Goal: Task Accomplishment & Management: Use online tool/utility

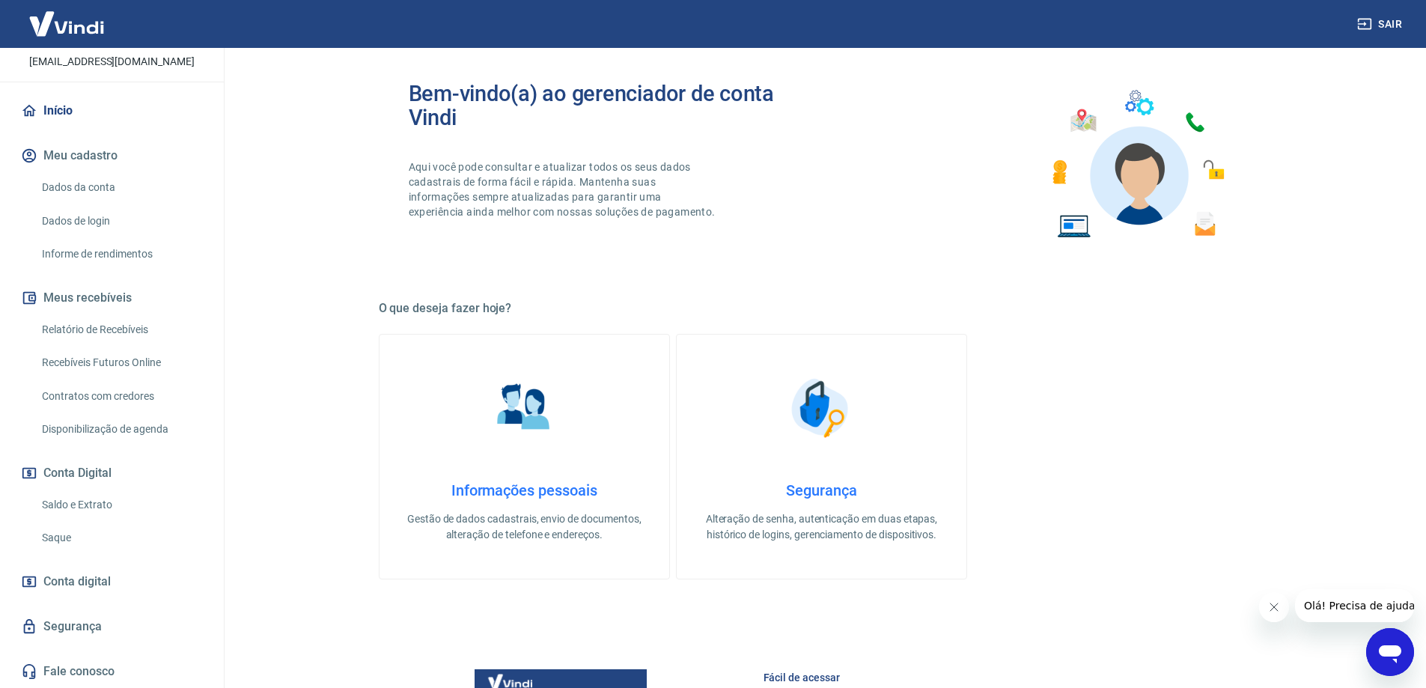
scroll to position [596, 0]
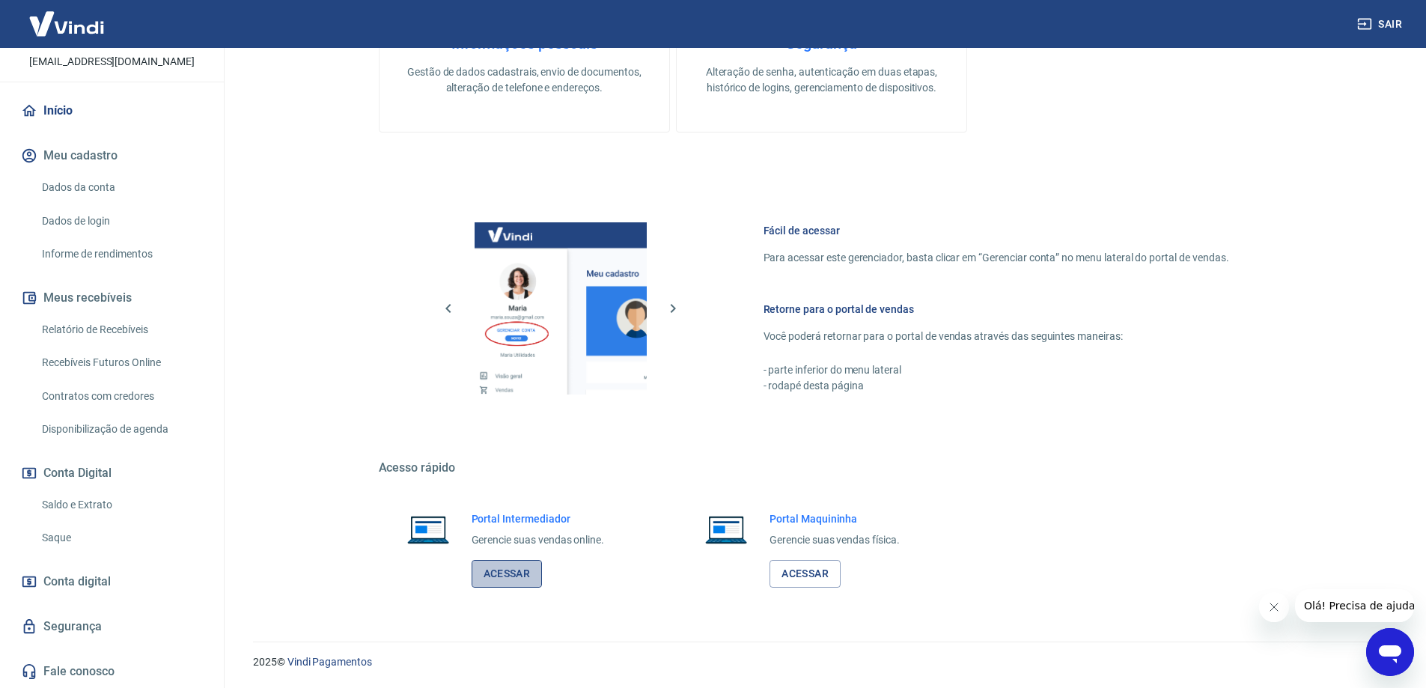
click at [504, 569] on link "Acessar" at bounding box center [507, 574] width 71 height 28
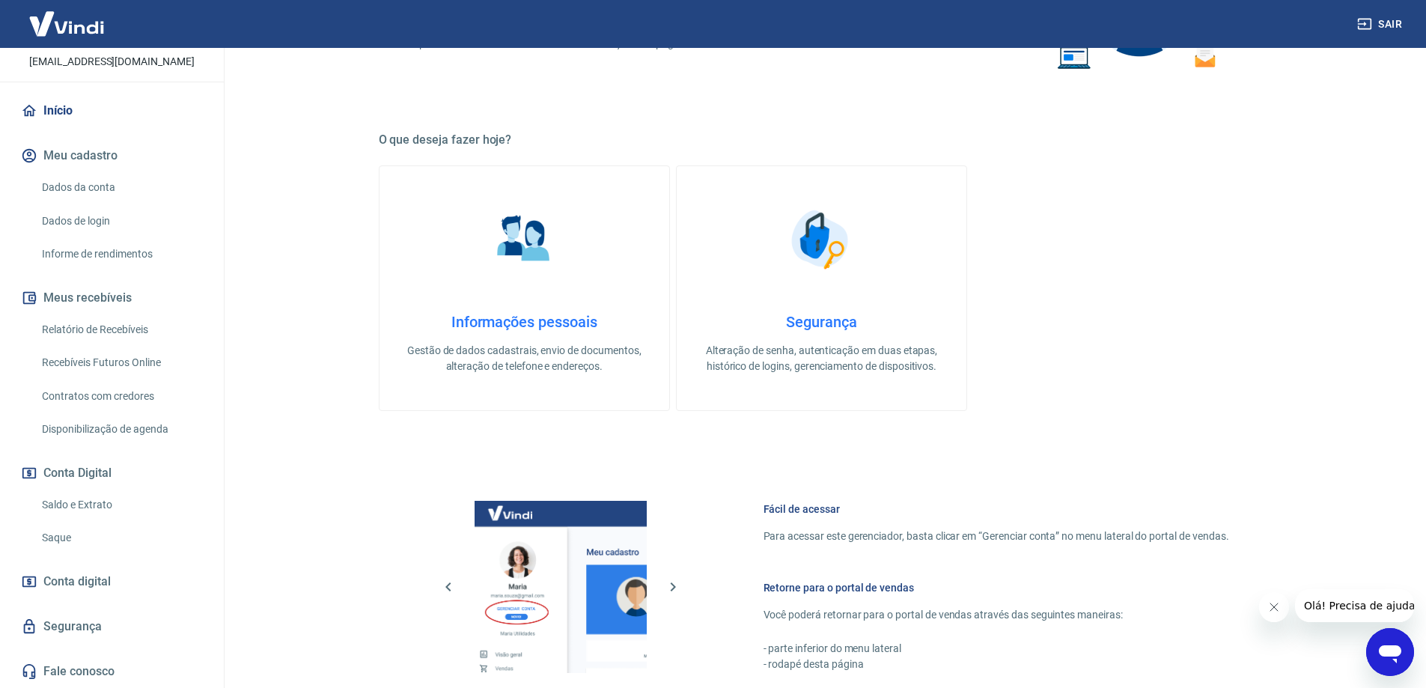
scroll to position [296, 0]
